Goal: Task Accomplishment & Management: Use online tool/utility

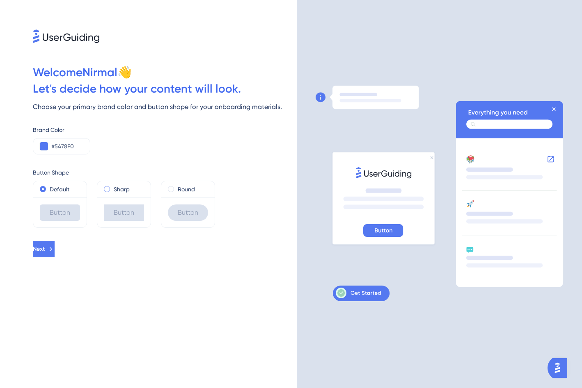
click at [111, 189] on div "Sharp" at bounding box center [124, 190] width 40 height 10
click at [56, 244] on button "Next" at bounding box center [44, 249] width 23 height 16
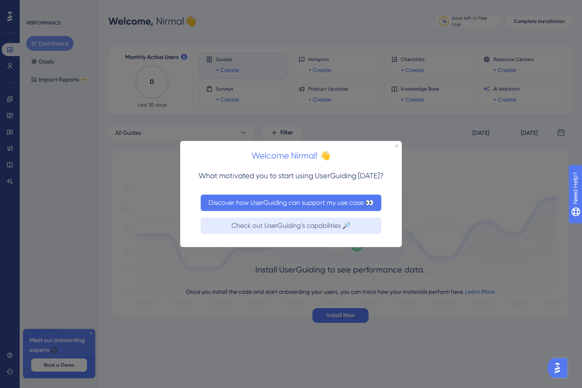
click at [233, 207] on button "Discover how UserGuiding can support my use case 👀" at bounding box center [291, 202] width 180 height 16
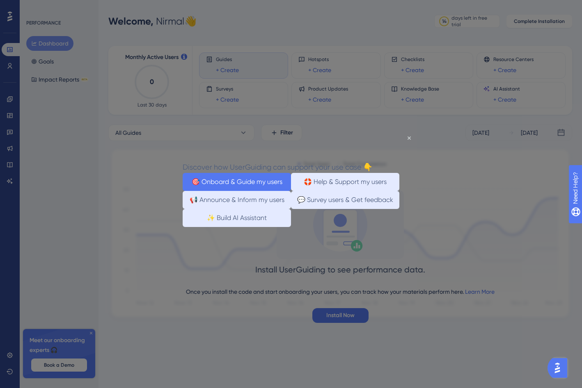
click at [248, 186] on button "🎯 Onboard & Guide my users" at bounding box center [236, 182] width 108 height 18
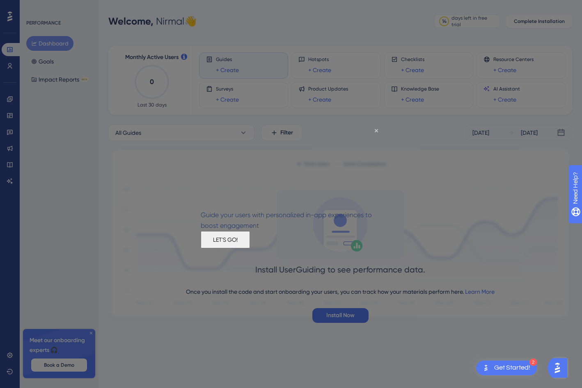
click at [250, 248] on button "LET'S GO!" at bounding box center [225, 239] width 49 height 17
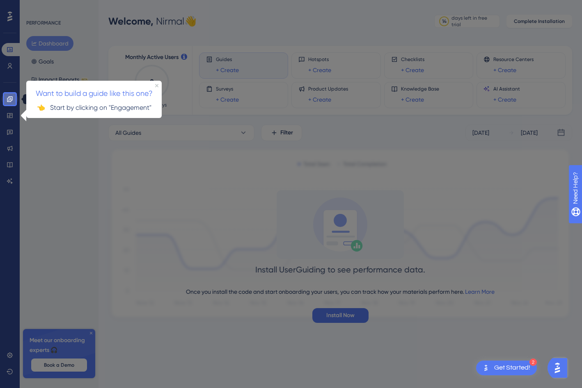
click at [9, 98] on icon at bounding box center [10, 99] width 7 height 7
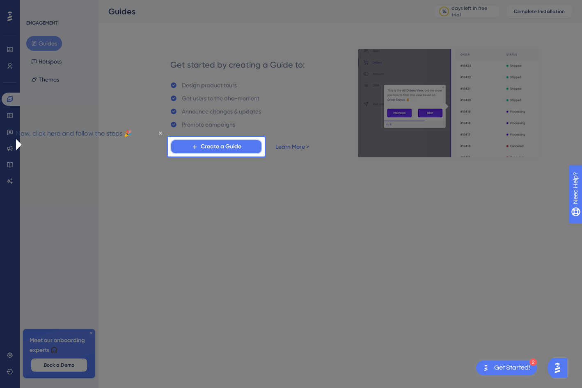
click at [238, 146] on span "Create a Guide" at bounding box center [221, 147] width 41 height 10
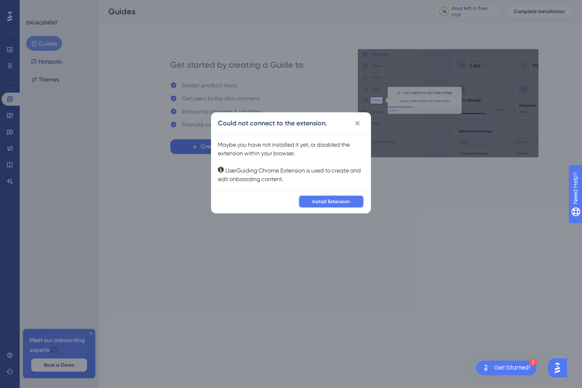
click at [317, 200] on span "Install Extension" at bounding box center [331, 201] width 38 height 7
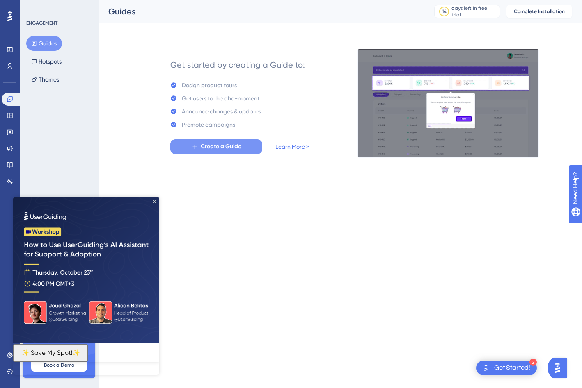
click at [235, 144] on span "Create a Guide" at bounding box center [221, 147] width 41 height 10
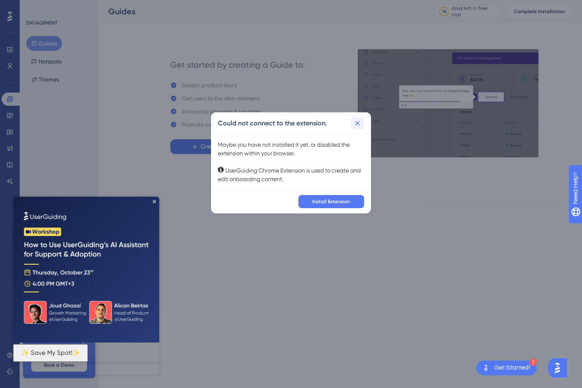
click at [358, 123] on icon at bounding box center [357, 123] width 5 height 5
